Goal: Information Seeking & Learning: Learn about a topic

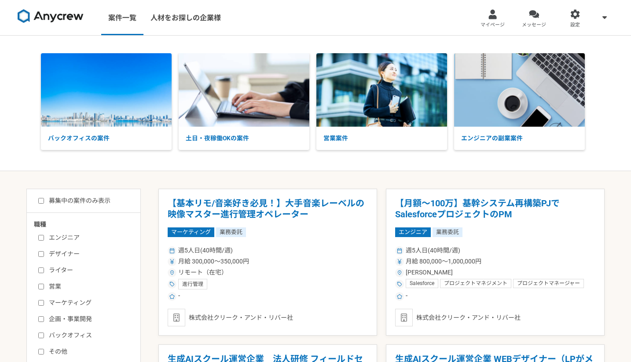
click at [104, 195] on div "募集中の案件のみ表示 職種 エンジニア デザイナー ライター 営業 マーケティング 企画・事業開発 バックオフィス その他 稼働時間 週1人日（8時間）以下 …" at bounding box center [83, 338] width 114 height 299
click at [100, 200] on label "募集中の案件のみ表示" at bounding box center [74, 200] width 72 height 9
click at [44, 200] on input "募集中の案件のみ表示" at bounding box center [41, 201] width 6 height 6
checkbox input "true"
click at [60, 232] on div "エンジニア デザイナー ライター 営業 マーケティング 企画・事業開発 バックオフィス その他" at bounding box center [87, 294] width 106 height 126
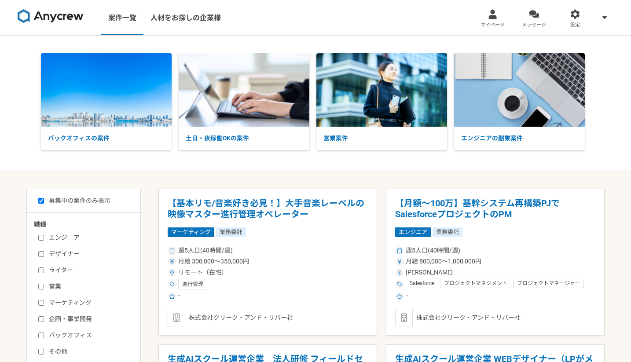
click at [58, 236] on label "エンジニア" at bounding box center [88, 237] width 101 height 9
click at [44, 236] on input "エンジニア" at bounding box center [41, 238] width 6 height 6
checkbox input "true"
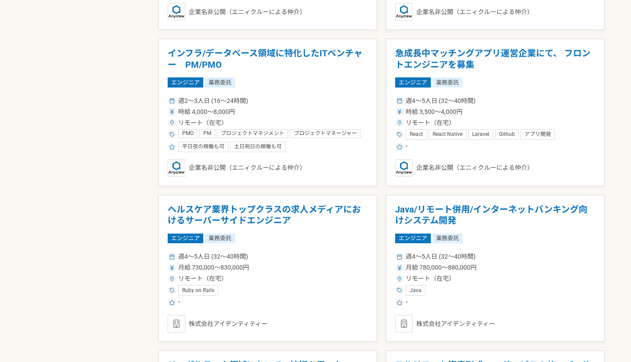
scroll to position [774, 0]
